Goal: Information Seeking & Learning: Learn about a topic

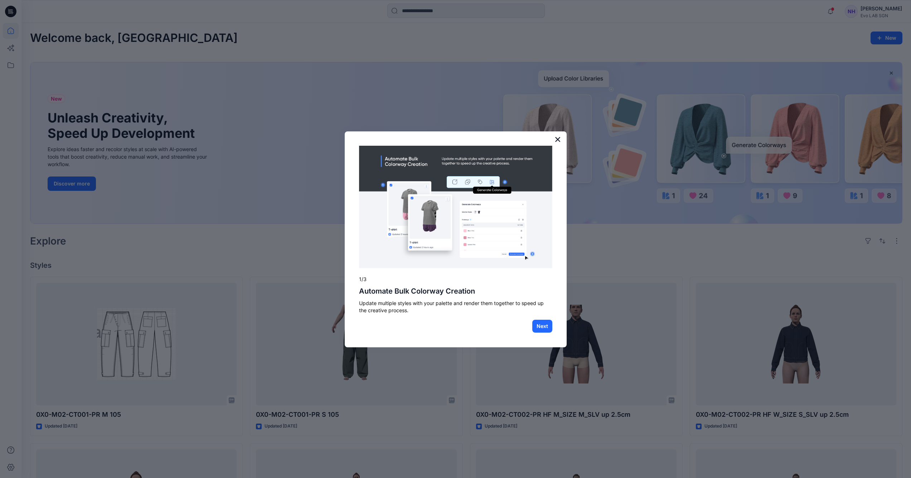
click at [557, 143] on button "×" at bounding box center [558, 139] width 7 height 11
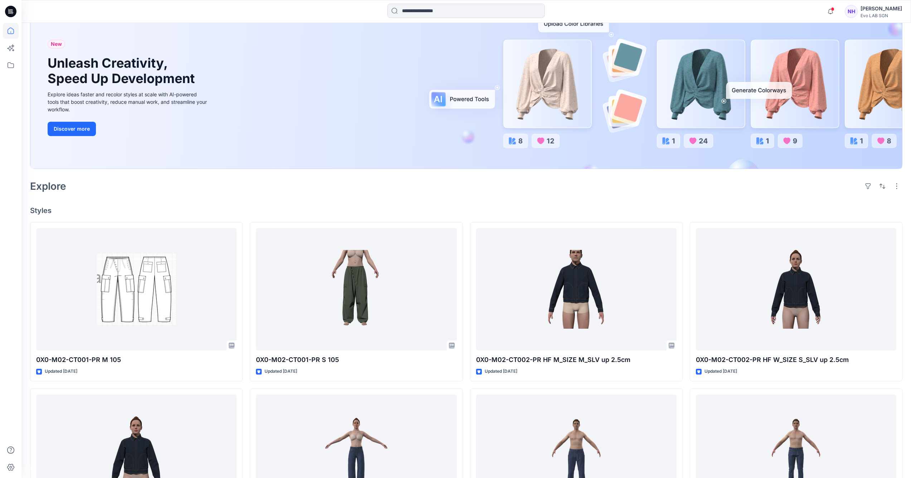
scroll to position [100, 0]
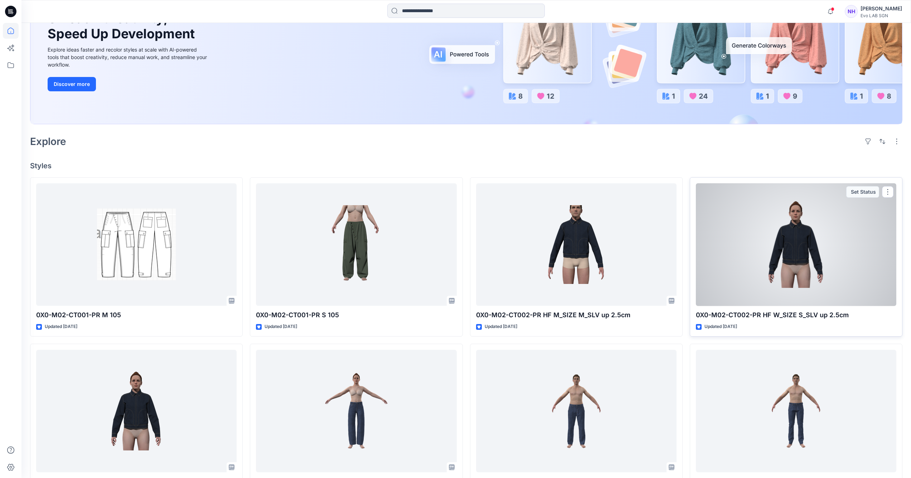
click at [806, 250] on div at bounding box center [796, 244] width 201 height 123
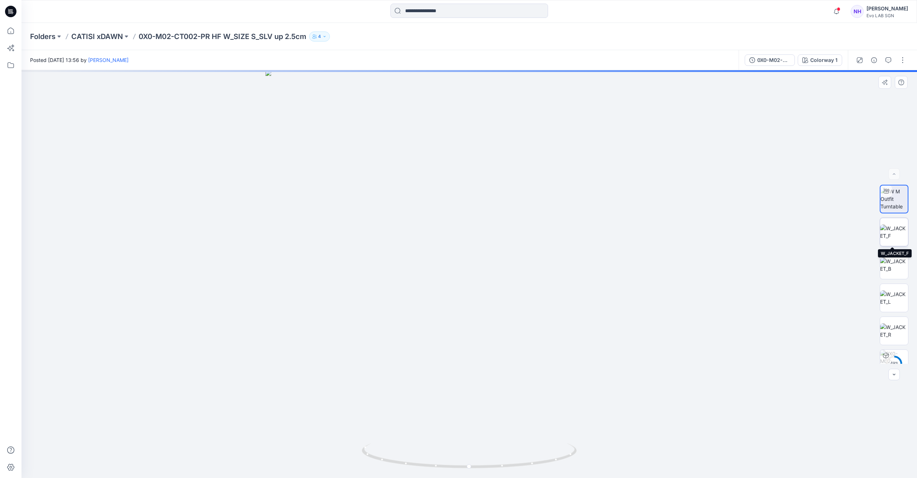
click at [896, 237] on img at bounding box center [894, 232] width 28 height 15
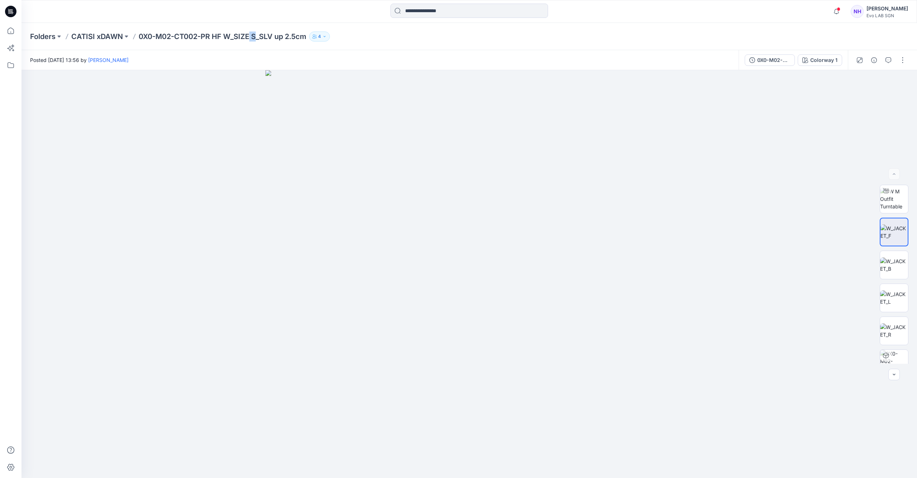
drag, startPoint x: 252, startPoint y: 37, endPoint x: 258, endPoint y: 38, distance: 6.2
click at [258, 38] on p "0X0-M02-CT002-PR HF W_SIZE S_SLV up 2.5cm" at bounding box center [223, 37] width 168 height 10
click at [903, 266] on img at bounding box center [894, 264] width 28 height 15
click at [887, 298] on img at bounding box center [894, 297] width 28 height 15
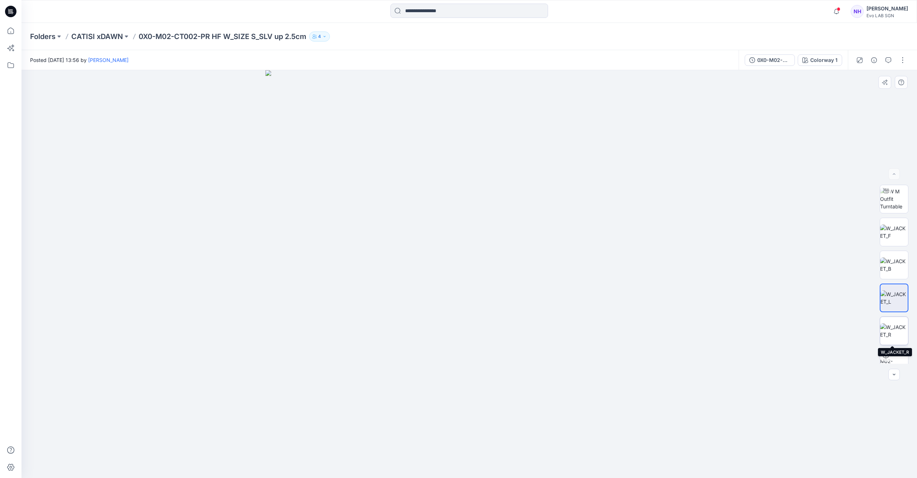
click at [895, 328] on img at bounding box center [894, 330] width 28 height 15
click at [114, 37] on p "CATISI xDAWN" at bounding box center [97, 37] width 52 height 10
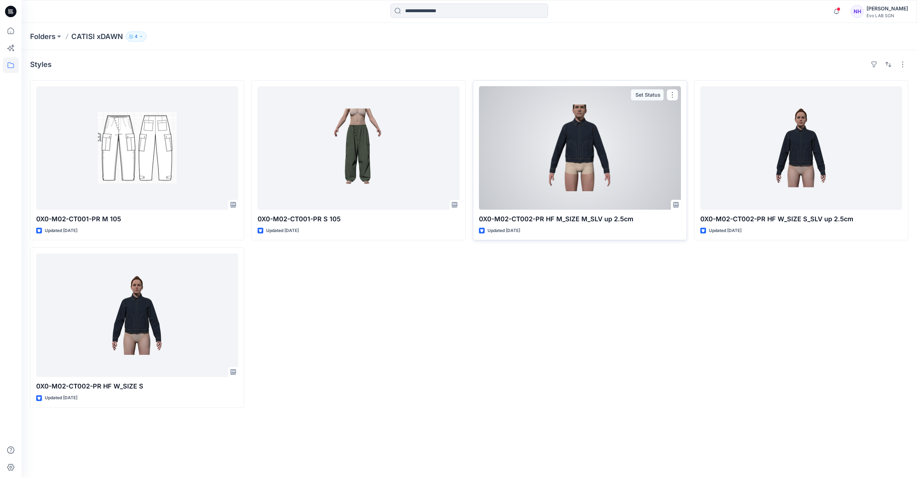
click at [593, 124] on div at bounding box center [580, 148] width 202 height 124
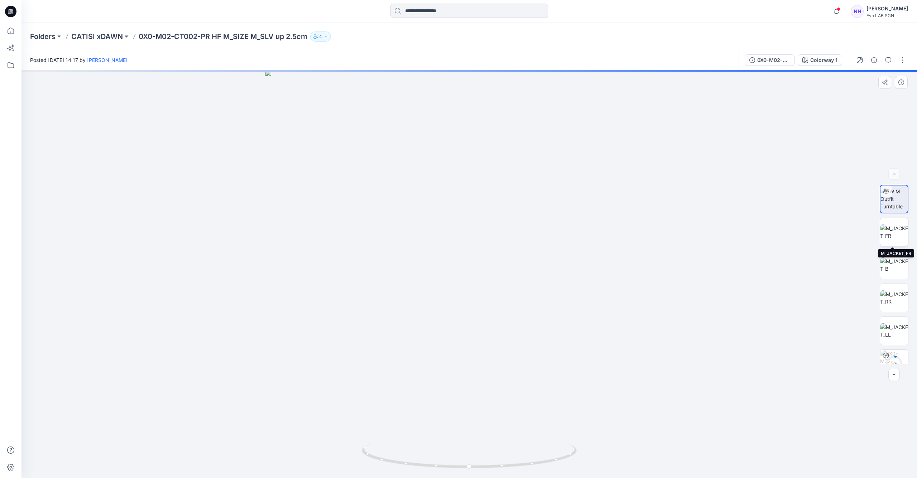
click at [897, 229] on img at bounding box center [894, 232] width 28 height 15
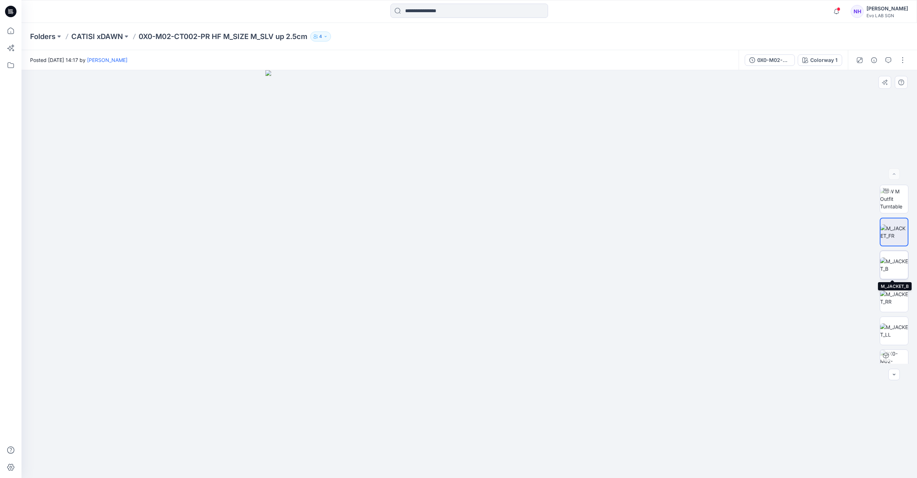
click at [903, 268] on img at bounding box center [894, 264] width 28 height 15
click at [872, 309] on div at bounding box center [894, 274] width 46 height 179
click at [892, 290] on img at bounding box center [894, 297] width 28 height 15
click at [899, 207] on img at bounding box center [894, 199] width 28 height 23
click at [573, 251] on div at bounding box center [468, 274] width 895 height 408
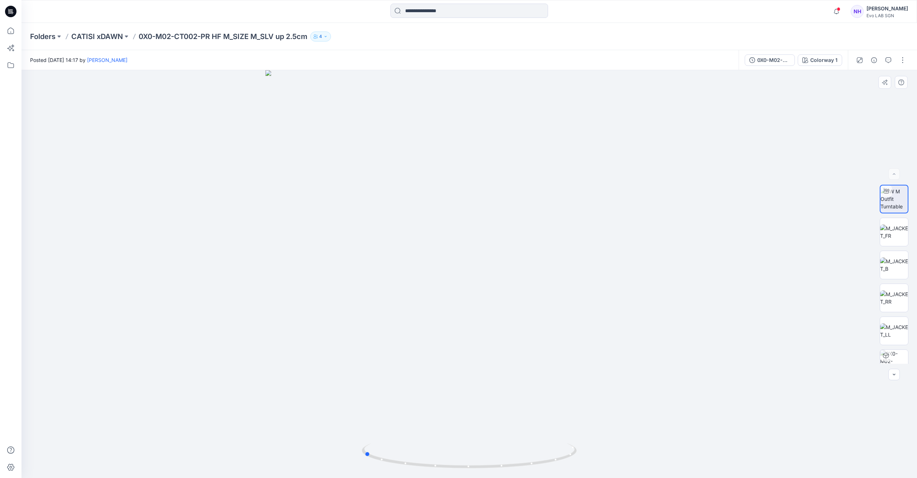
drag, startPoint x: 459, startPoint y: 467, endPoint x: 563, endPoint y: 390, distance: 129.0
click at [570, 439] on div at bounding box center [468, 274] width 895 height 408
drag, startPoint x: 513, startPoint y: 149, endPoint x: 497, endPoint y: 280, distance: 131.6
click at [495, 287] on img at bounding box center [469, 231] width 858 height 495
drag, startPoint x: 497, startPoint y: 280, endPoint x: 501, endPoint y: 288, distance: 8.7
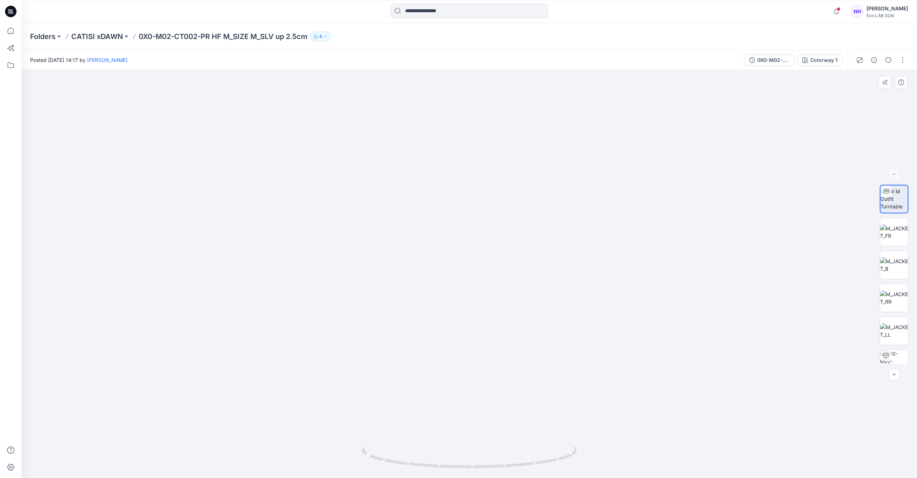
click at [505, 268] on img at bounding box center [469, 224] width 858 height 507
drag, startPoint x: 454, startPoint y: 466, endPoint x: 560, endPoint y: 375, distance: 140.2
click at [560, 458] on icon at bounding box center [470, 456] width 217 height 27
drag, startPoint x: 434, startPoint y: 462, endPoint x: 701, endPoint y: 411, distance: 271.0
click at [701, 411] on div at bounding box center [468, 274] width 895 height 408
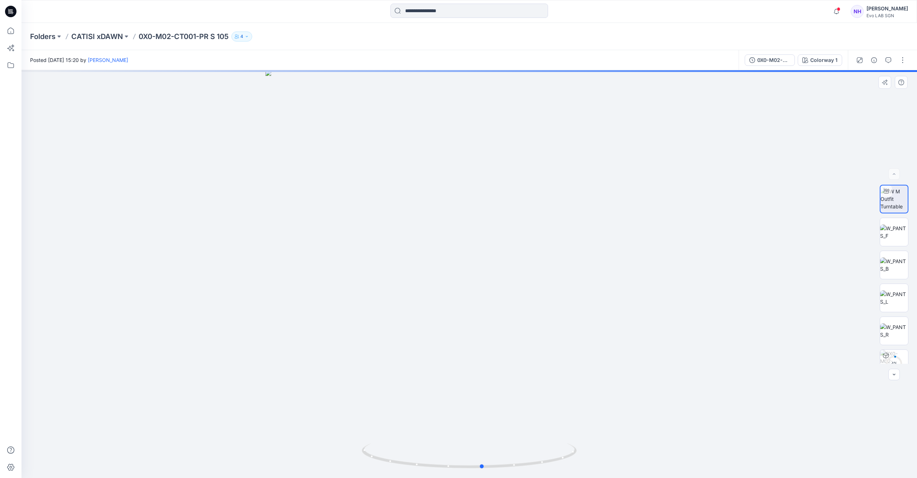
drag, startPoint x: 494, startPoint y: 343, endPoint x: 507, endPoint y: 321, distance: 25.6
click at [507, 321] on div at bounding box center [468, 274] width 895 height 408
click at [494, 332] on div at bounding box center [468, 274] width 895 height 408
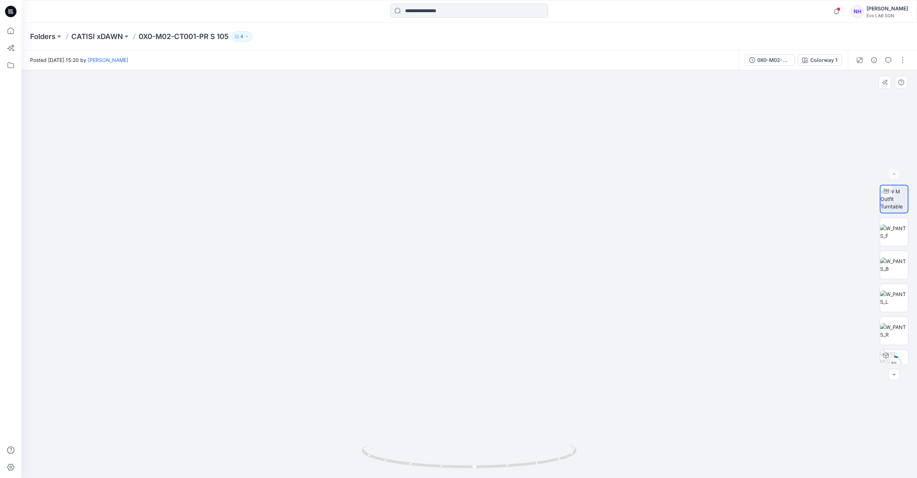
drag, startPoint x: 490, startPoint y: 325, endPoint x: 532, endPoint y: 217, distance: 116.3
click at [532, 217] on img at bounding box center [511, 48] width 1097 height 861
drag, startPoint x: 495, startPoint y: 295, endPoint x: 476, endPoint y: 264, distance: 36.1
click at [476, 264] on img at bounding box center [494, 33] width 1097 height 889
drag, startPoint x: 472, startPoint y: 354, endPoint x: 495, endPoint y: 253, distance: 103.3
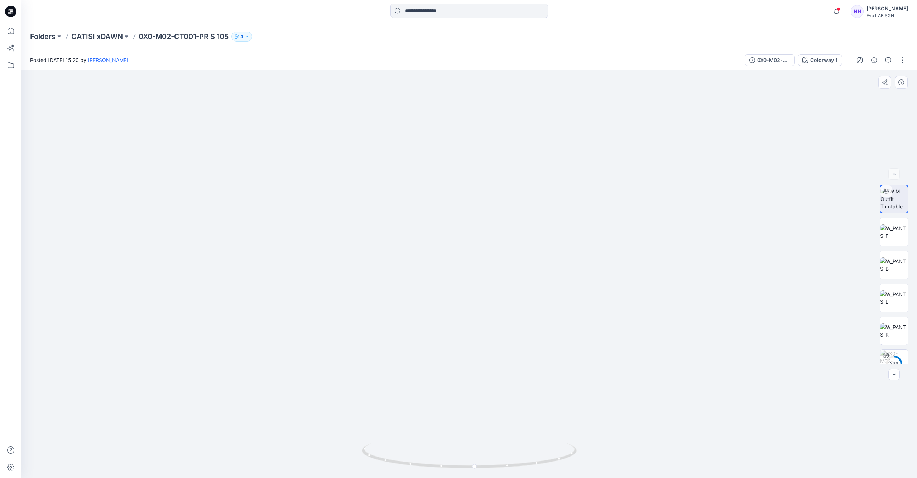
click at [495, 254] on img at bounding box center [500, 14] width 1097 height 929
drag, startPoint x: 504, startPoint y: 249, endPoint x: 323, endPoint y: 476, distance: 290.1
click at [323, 476] on img at bounding box center [369, 93] width 1097 height 769
drag, startPoint x: 455, startPoint y: 311, endPoint x: 460, endPoint y: 247, distance: 64.3
click at [460, 247] on img at bounding box center [467, 91] width 928 height 773
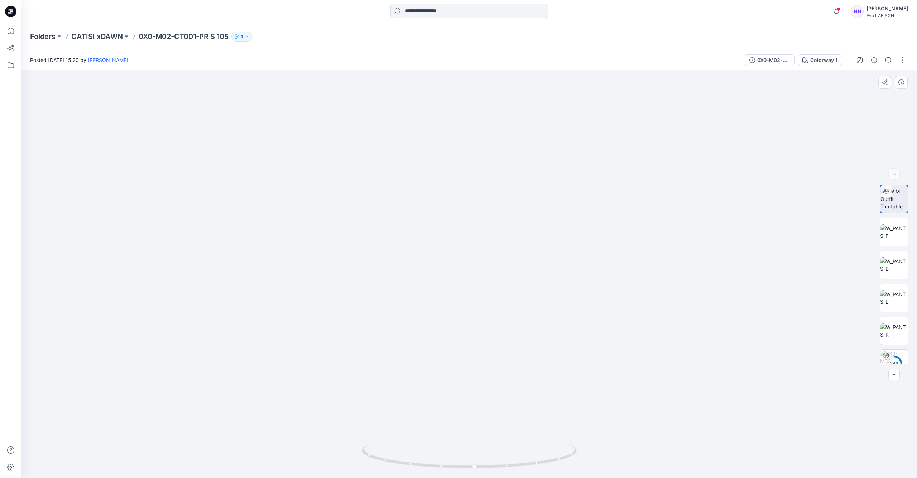
drag, startPoint x: 476, startPoint y: 398, endPoint x: 512, endPoint y: 283, distance: 120.4
click at [513, 281] on img at bounding box center [475, 79] width 928 height 798
drag, startPoint x: 503, startPoint y: 318, endPoint x: 395, endPoint y: 470, distance: 185.9
click at [509, 304] on img at bounding box center [485, 14] width 928 height 928
drag, startPoint x: 438, startPoint y: 466, endPoint x: 588, endPoint y: 310, distance: 217.1
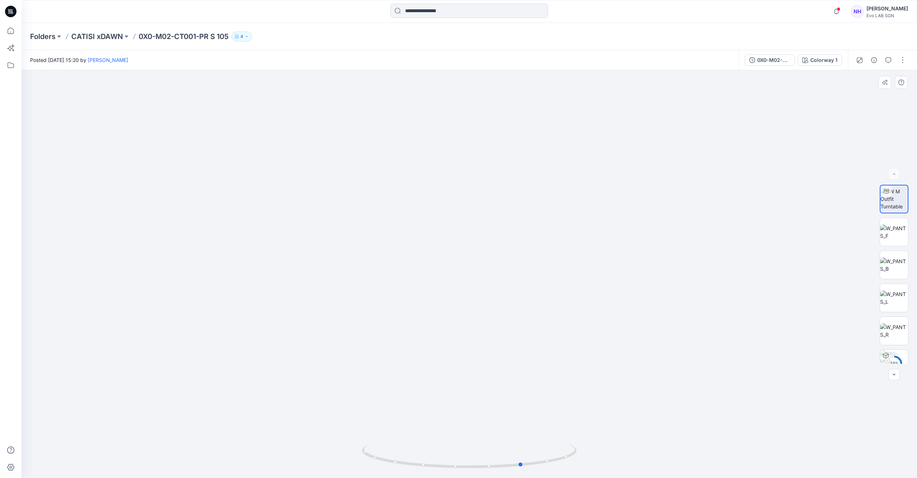
click at [487, 467] on icon at bounding box center [470, 456] width 217 height 27
drag, startPoint x: 491, startPoint y: 467, endPoint x: 556, endPoint y: 466, distance: 64.8
click at [556, 466] on icon at bounding box center [470, 456] width 217 height 27
drag, startPoint x: 469, startPoint y: 467, endPoint x: 916, endPoint y: 151, distance: 547.6
click at [540, 467] on icon at bounding box center [470, 456] width 217 height 27
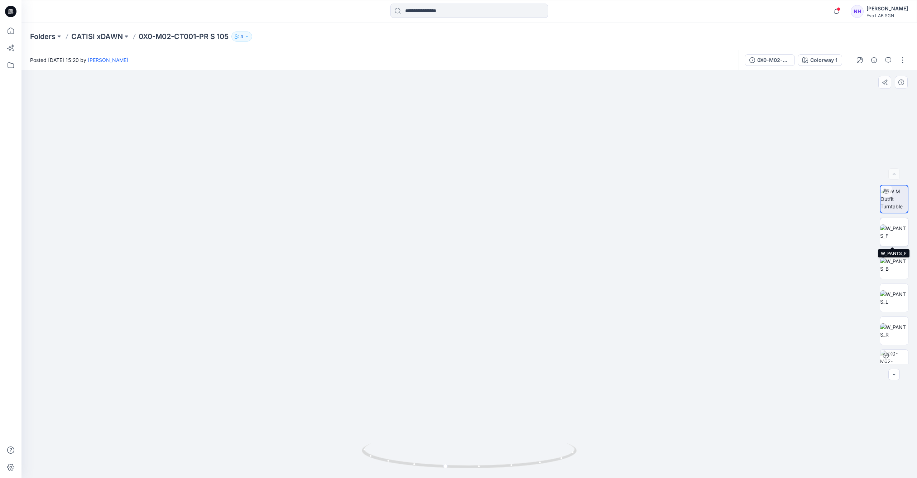
click at [889, 225] on img at bounding box center [894, 232] width 28 height 15
drag, startPoint x: 463, startPoint y: 316, endPoint x: 518, endPoint y: 286, distance: 61.9
click at [518, 286] on img at bounding box center [469, 274] width 408 height 408
click at [892, 272] on img at bounding box center [894, 264] width 28 height 15
click at [894, 301] on img at bounding box center [894, 297] width 28 height 15
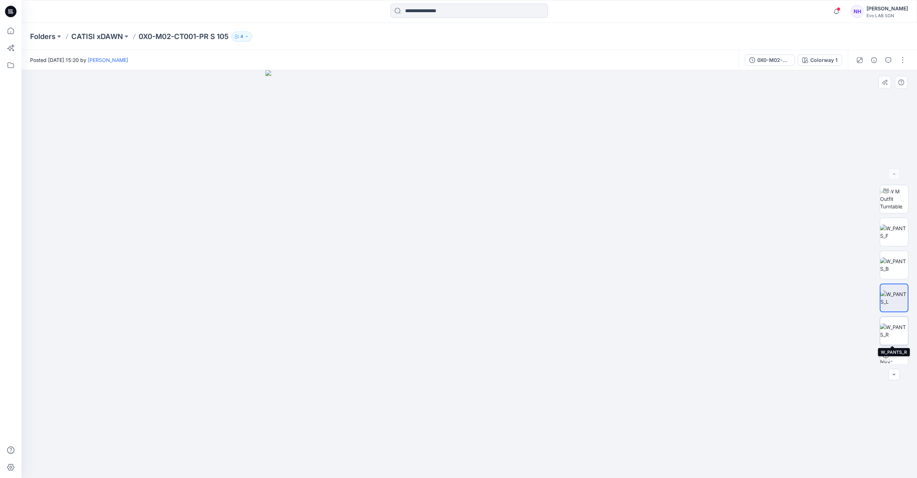
click at [888, 333] on img at bounding box center [894, 330] width 28 height 15
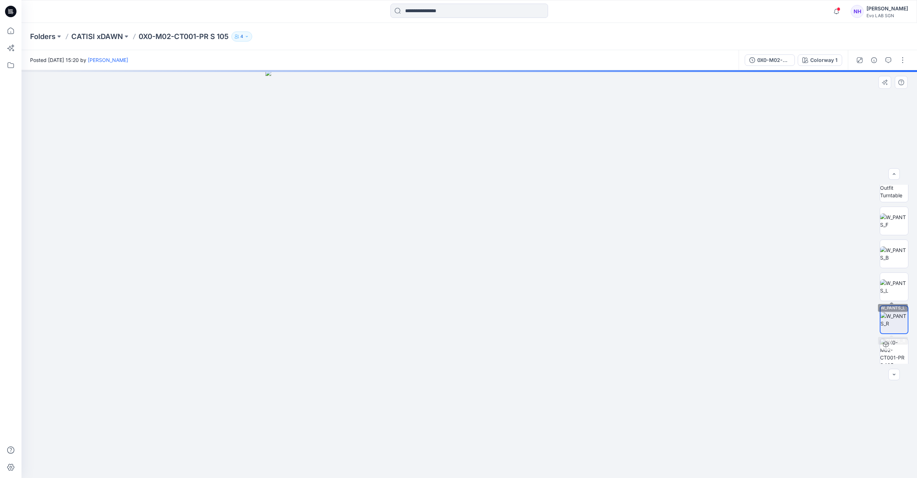
scroll to position [14, 0]
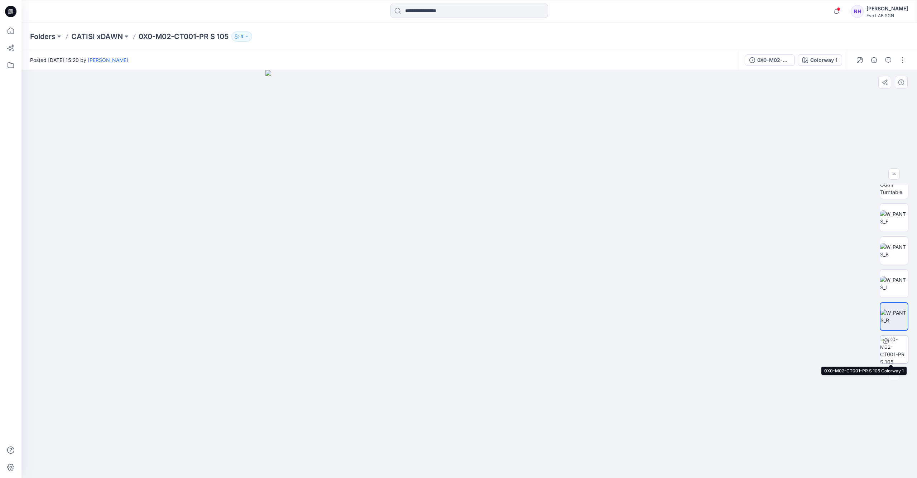
click at [894, 347] on img at bounding box center [894, 350] width 28 height 28
click at [896, 218] on img at bounding box center [894, 217] width 28 height 15
drag, startPoint x: 482, startPoint y: 262, endPoint x: 535, endPoint y: 259, distance: 52.4
click at [535, 259] on img at bounding box center [469, 204] width 680 height 547
drag, startPoint x: 524, startPoint y: 254, endPoint x: 507, endPoint y: 286, distance: 37.0
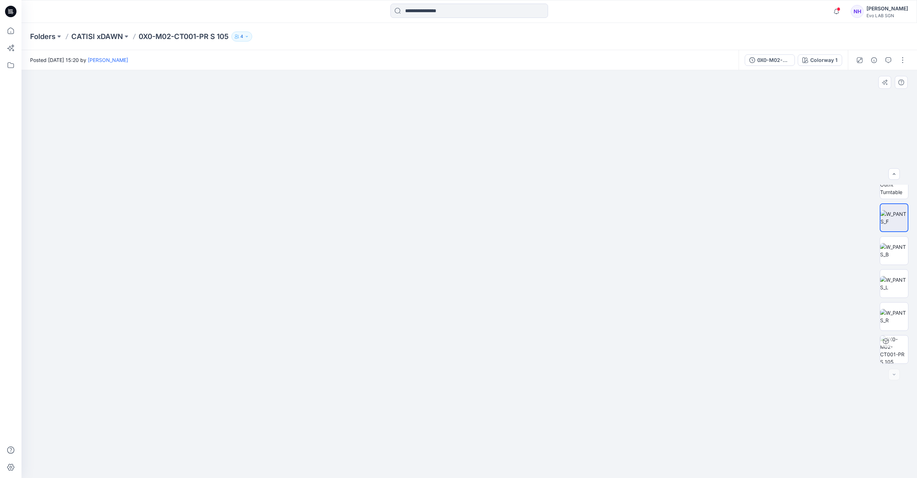
click at [507, 286] on img at bounding box center [469, 222] width 680 height 511
drag, startPoint x: 511, startPoint y: 277, endPoint x: 528, endPoint y: 232, distance: 48.0
click at [528, 232] on img at bounding box center [469, 220] width 680 height 516
click at [114, 37] on p "CATISI xDAWN" at bounding box center [97, 37] width 52 height 10
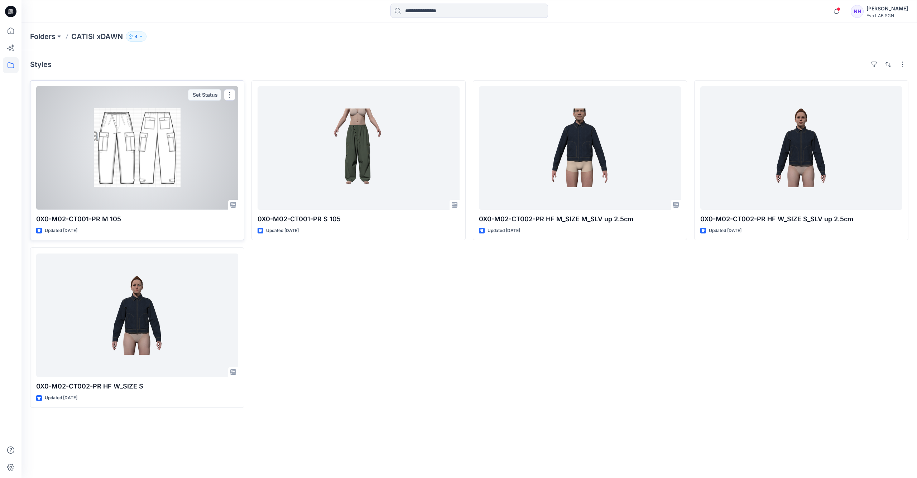
click at [179, 169] on div at bounding box center [137, 148] width 202 height 124
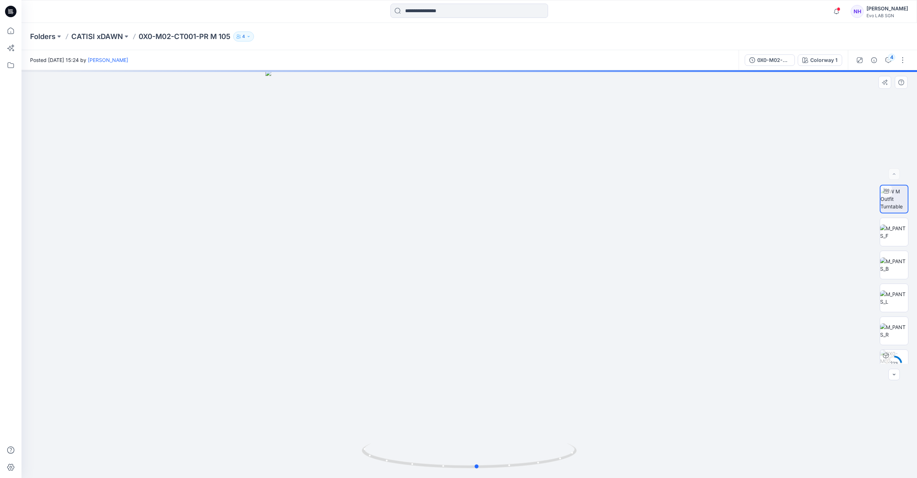
drag, startPoint x: 475, startPoint y: 261, endPoint x: 482, endPoint y: 248, distance: 14.6
click at [481, 248] on div at bounding box center [468, 274] width 895 height 408
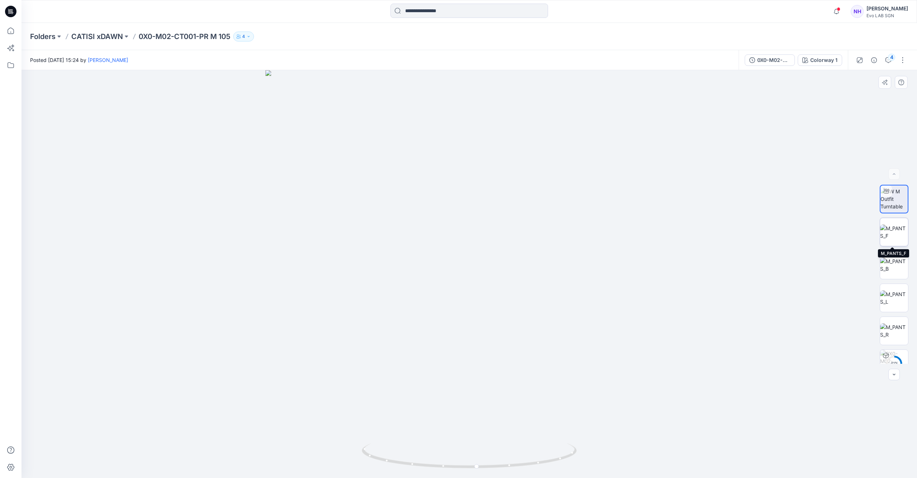
click at [894, 229] on img at bounding box center [894, 232] width 28 height 15
drag, startPoint x: 458, startPoint y: 331, endPoint x: 535, endPoint y: 317, distance: 78.3
click at [514, 321] on img at bounding box center [469, 274] width 408 height 408
click at [898, 262] on img at bounding box center [894, 264] width 28 height 15
click at [890, 291] on img at bounding box center [894, 297] width 28 height 15
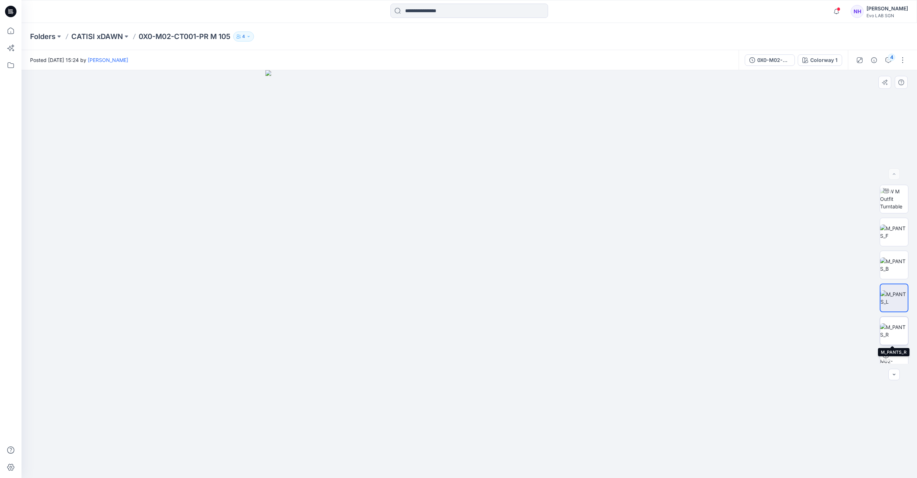
click at [890, 324] on img at bounding box center [894, 330] width 28 height 15
click at [891, 203] on img at bounding box center [894, 199] width 28 height 23
drag, startPoint x: 470, startPoint y: 304, endPoint x: 513, endPoint y: 186, distance: 125.5
click at [513, 186] on img at bounding box center [469, 161] width 633 height 633
click at [465, 470] on icon at bounding box center [470, 456] width 217 height 27
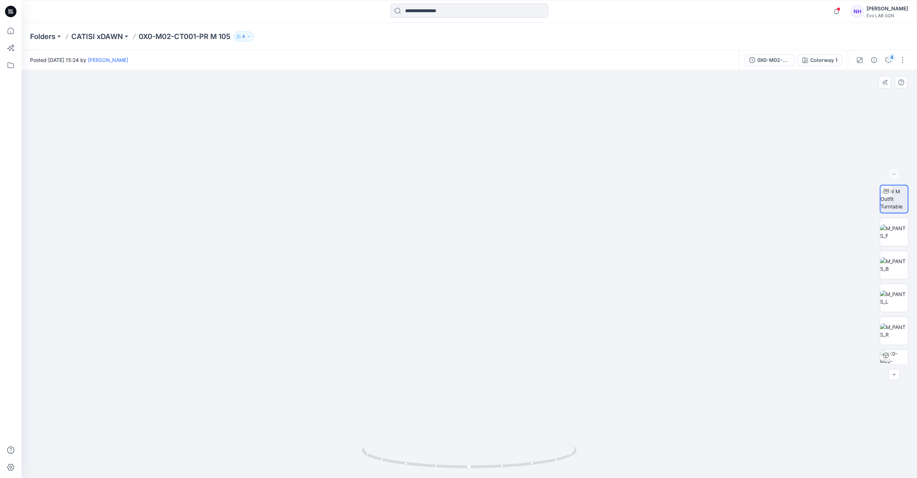
drag, startPoint x: 503, startPoint y: 246, endPoint x: 504, endPoint y: 213, distance: 32.2
click at [504, 213] on img at bounding box center [469, 190] width 577 height 577
drag, startPoint x: 502, startPoint y: 468, endPoint x: 381, endPoint y: 418, distance: 131.0
click at [435, 454] on icon at bounding box center [470, 456] width 217 height 27
drag, startPoint x: 442, startPoint y: 465, endPoint x: 453, endPoint y: 468, distance: 12.2
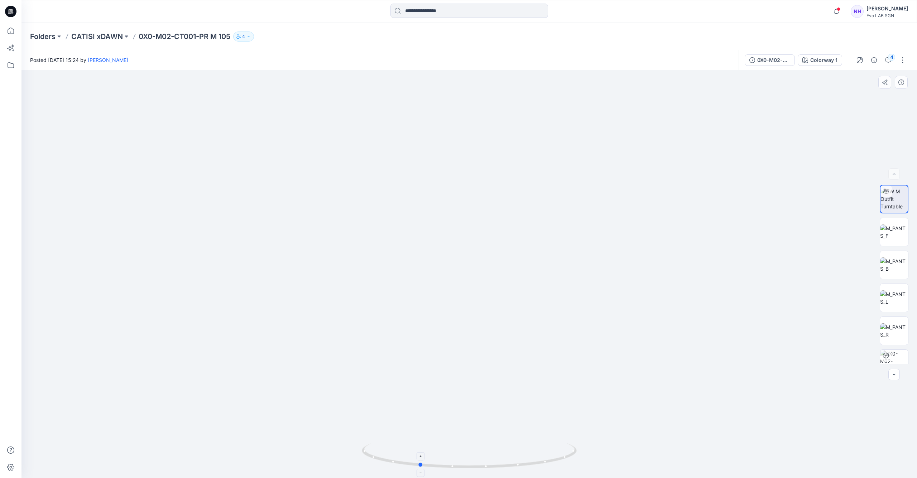
click at [453, 468] on icon at bounding box center [470, 456] width 217 height 27
drag, startPoint x: 454, startPoint y: 466, endPoint x: 563, endPoint y: 446, distance: 110.4
click at [569, 449] on icon at bounding box center [470, 456] width 217 height 27
drag, startPoint x: 484, startPoint y: 336, endPoint x: 541, endPoint y: 346, distance: 57.6
click at [541, 346] on img at bounding box center [469, 195] width 577 height 565
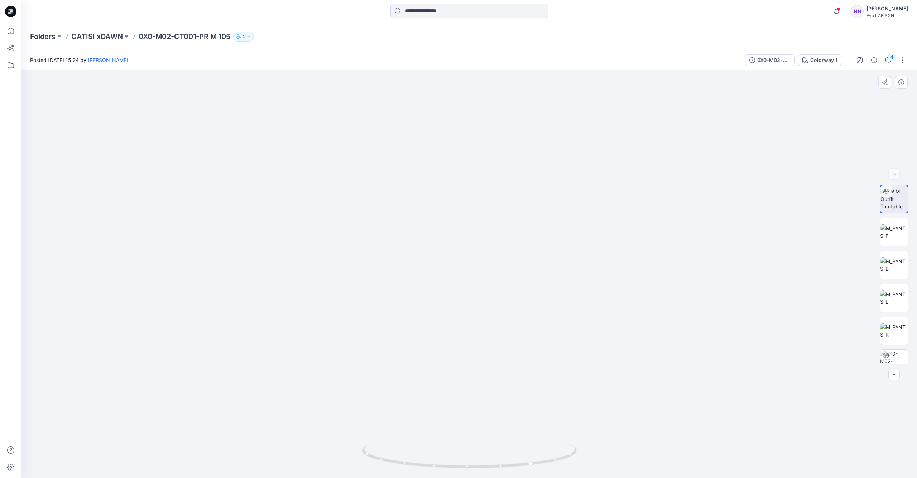
drag, startPoint x: 539, startPoint y: 331, endPoint x: 533, endPoint y: 295, distance: 35.9
click at [533, 295] on img at bounding box center [469, 190] width 577 height 577
drag, startPoint x: 470, startPoint y: 467, endPoint x: 329, endPoint y: 409, distance: 152.3
click at [329, 409] on div at bounding box center [468, 274] width 895 height 408
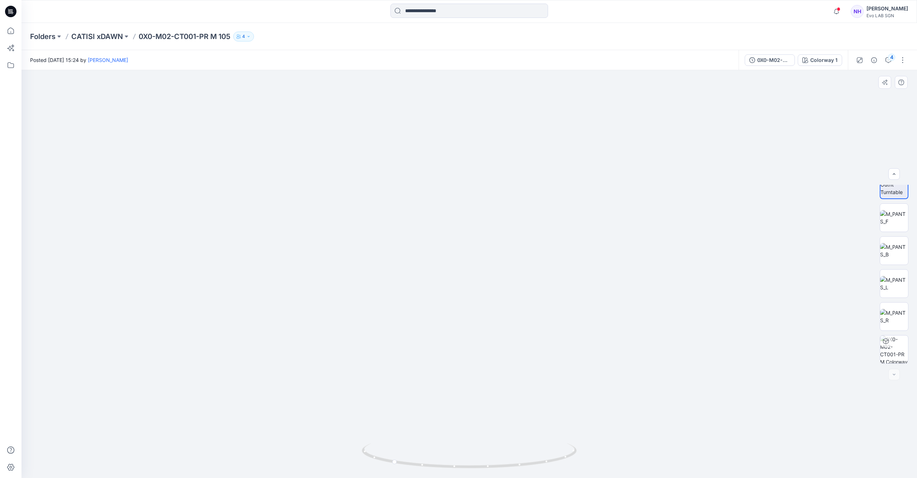
drag, startPoint x: 468, startPoint y: 228, endPoint x: 473, endPoint y: 218, distance: 10.9
click at [473, 218] on img at bounding box center [469, 161] width 633 height 633
